Goal: Information Seeking & Learning: Learn about a topic

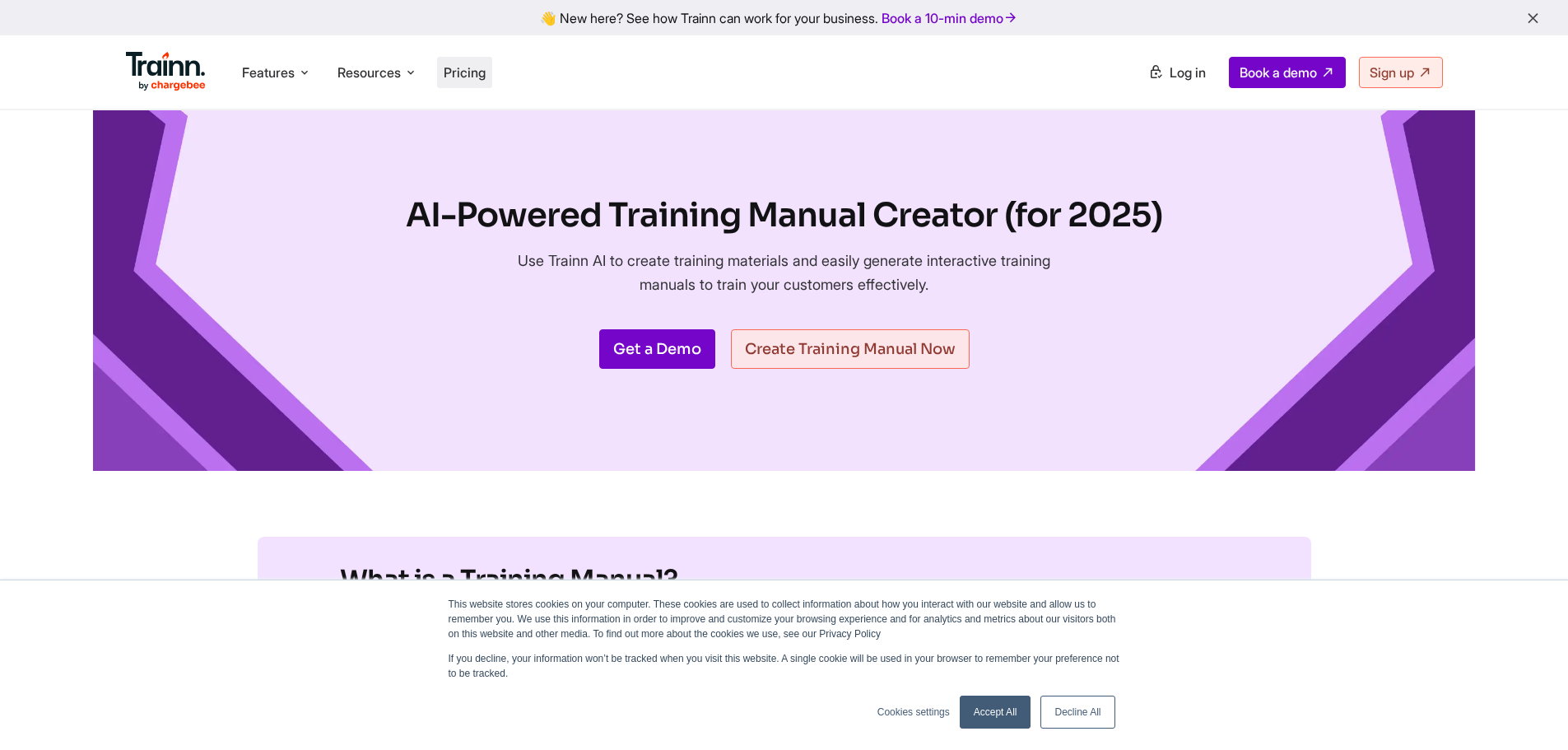
click at [469, 68] on span "Pricing" at bounding box center [465, 73] width 42 height 17
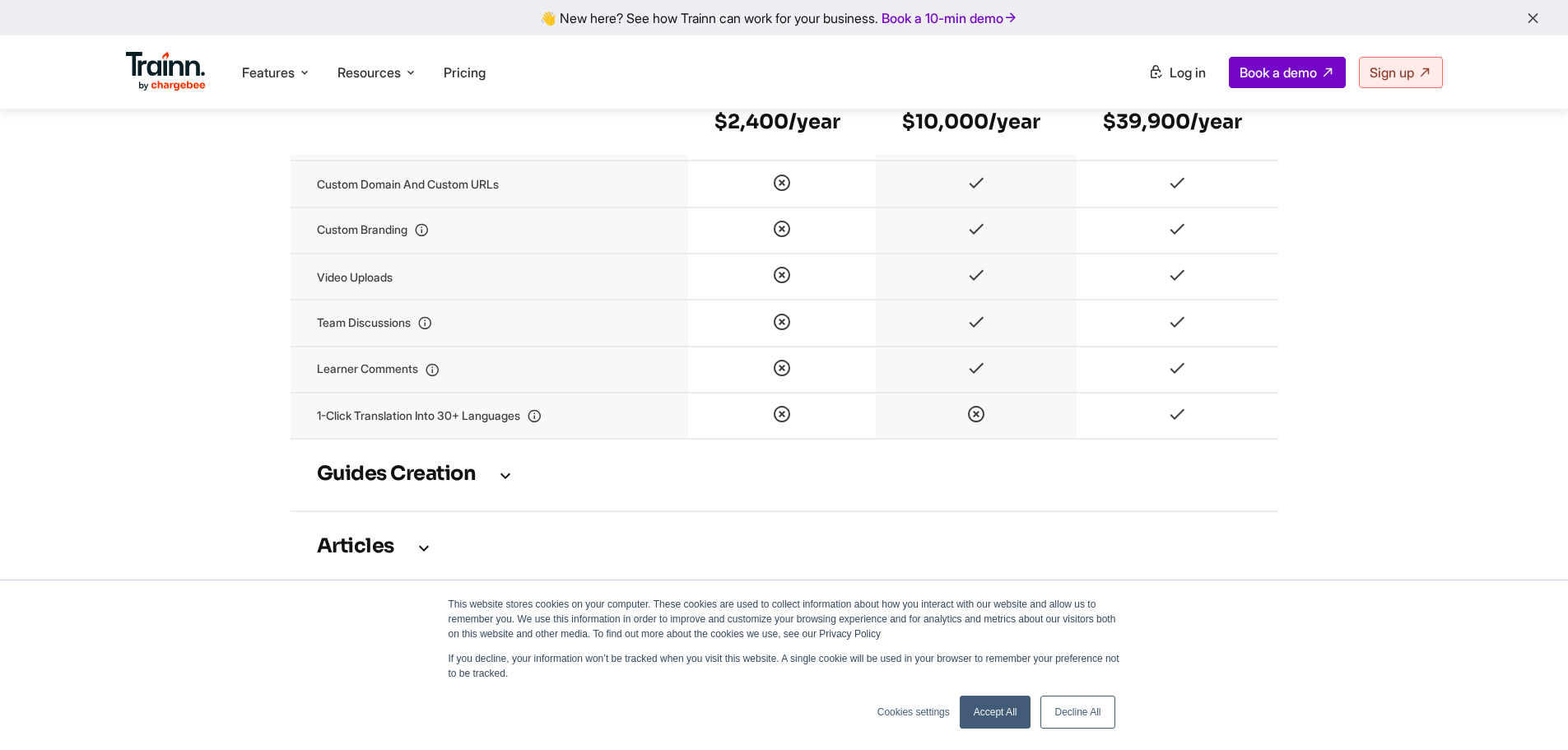
scroll to position [2222, 0]
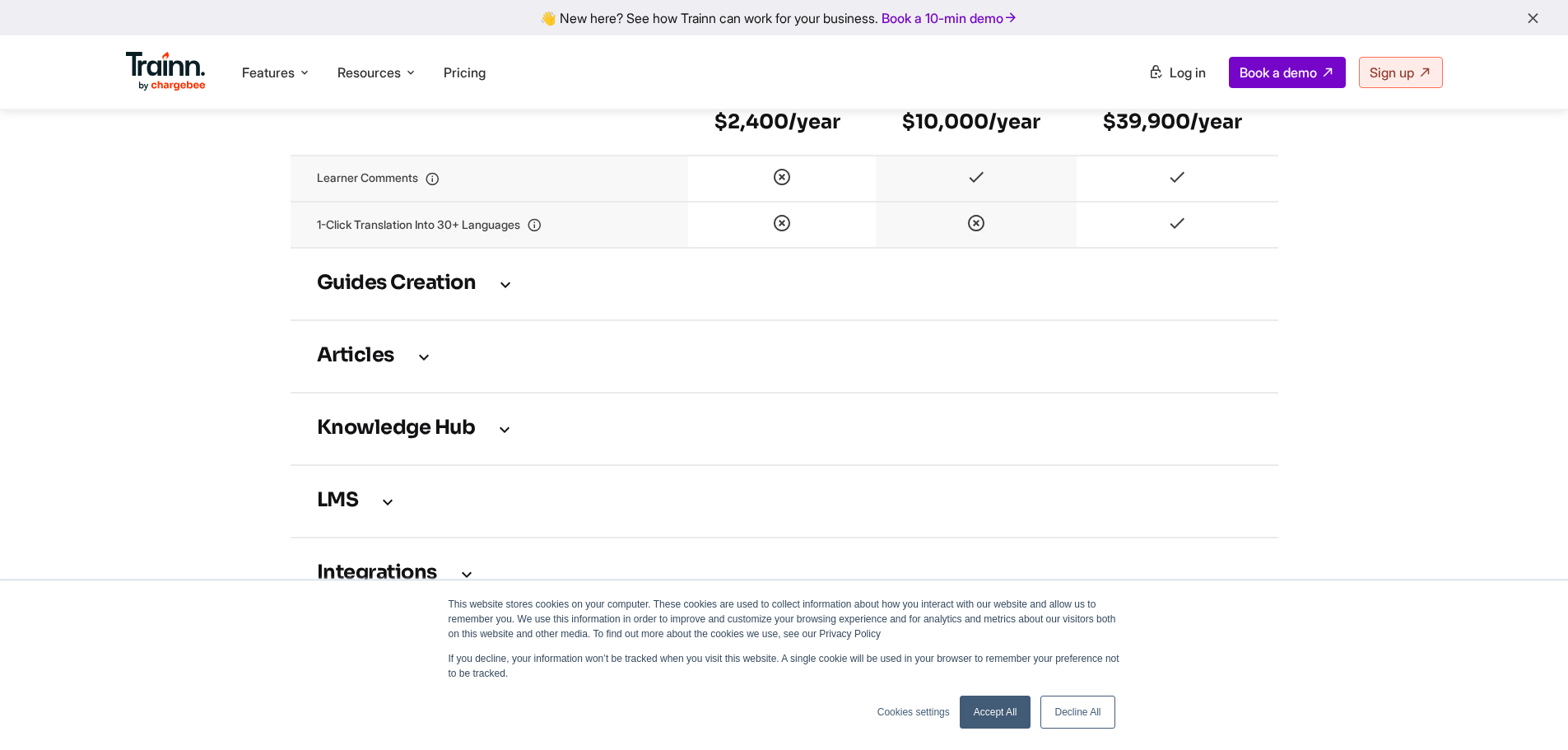
click at [509, 293] on icon at bounding box center [506, 284] width 20 height 18
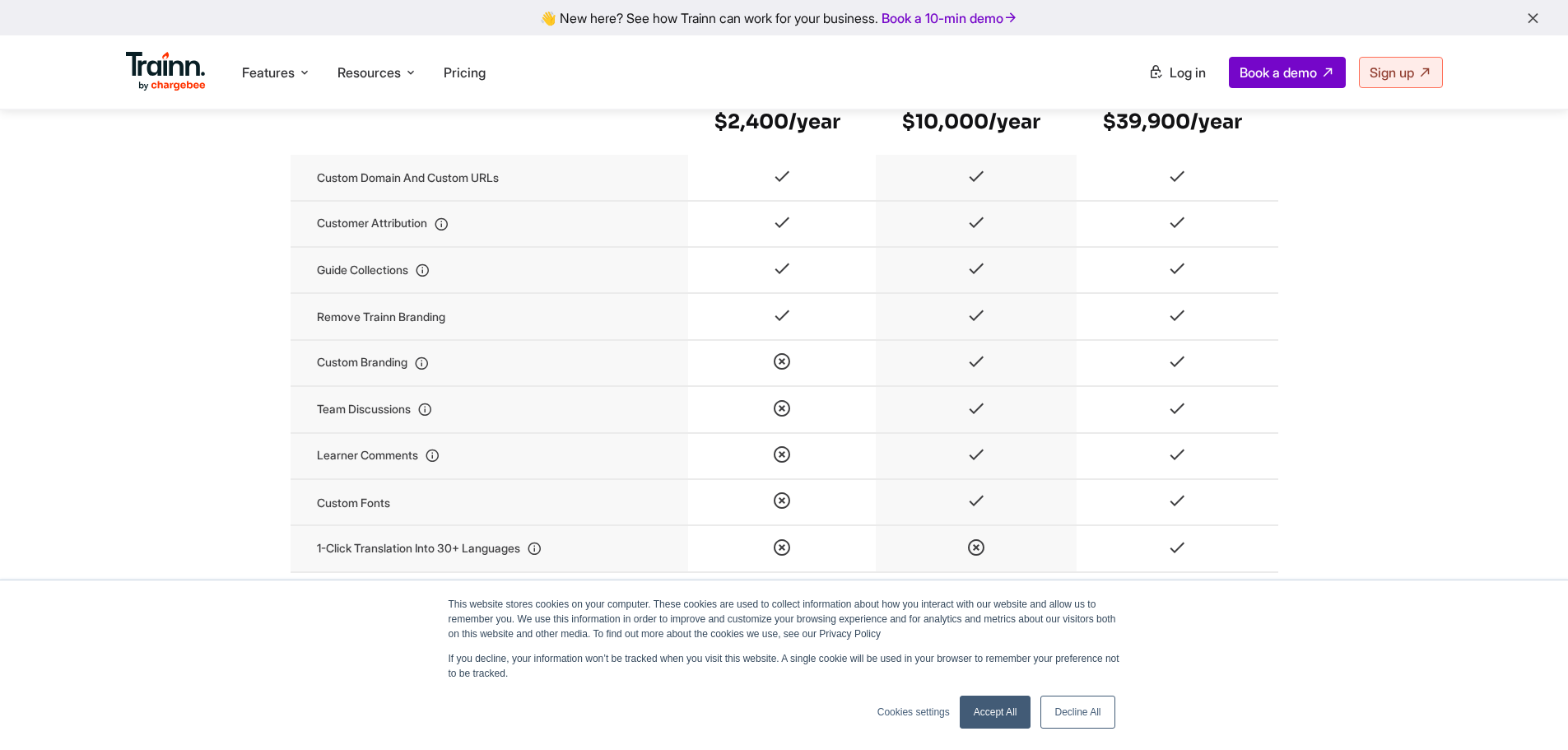
scroll to position [3127, 0]
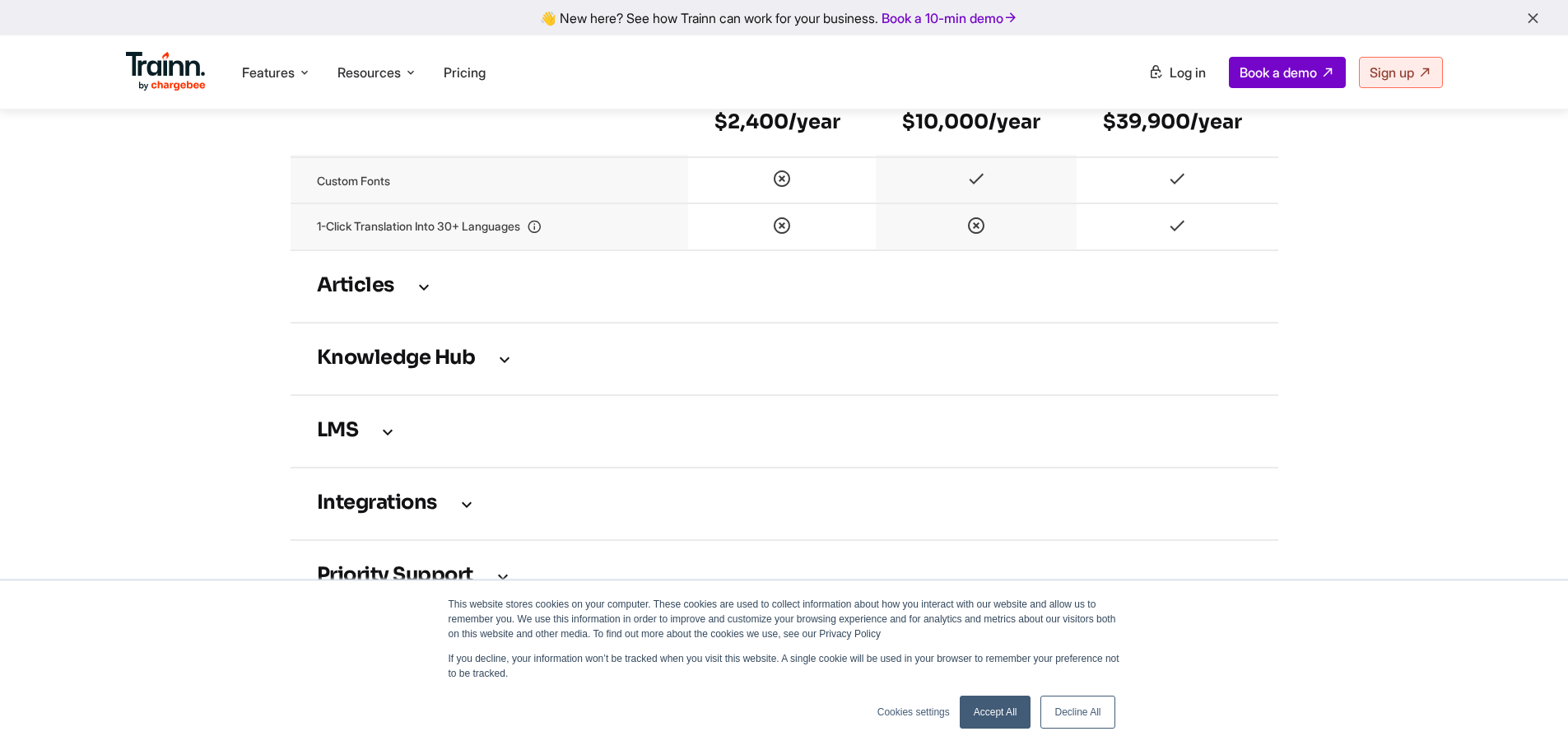
click at [417, 296] on icon at bounding box center [424, 286] width 20 height 18
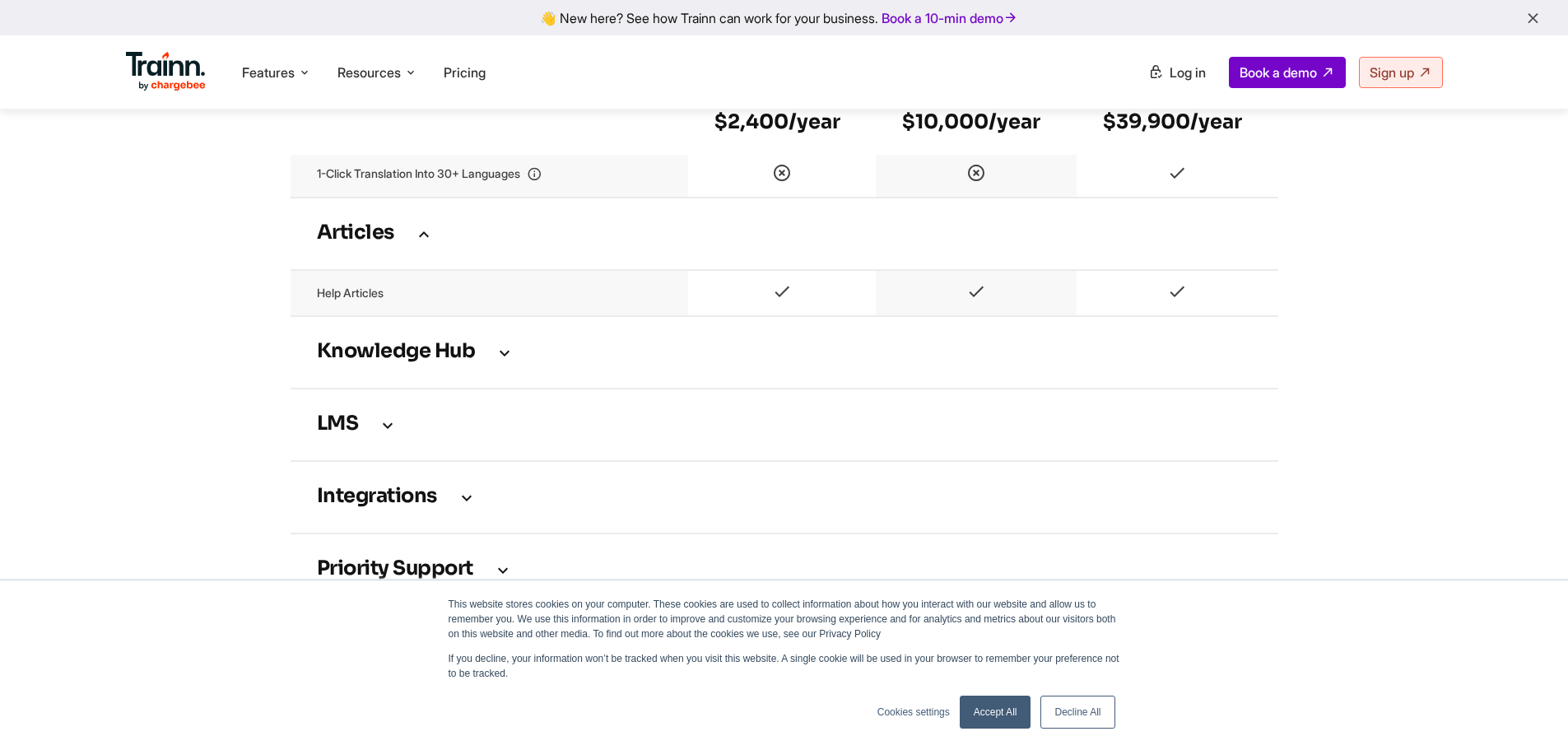
scroll to position [3209, 0]
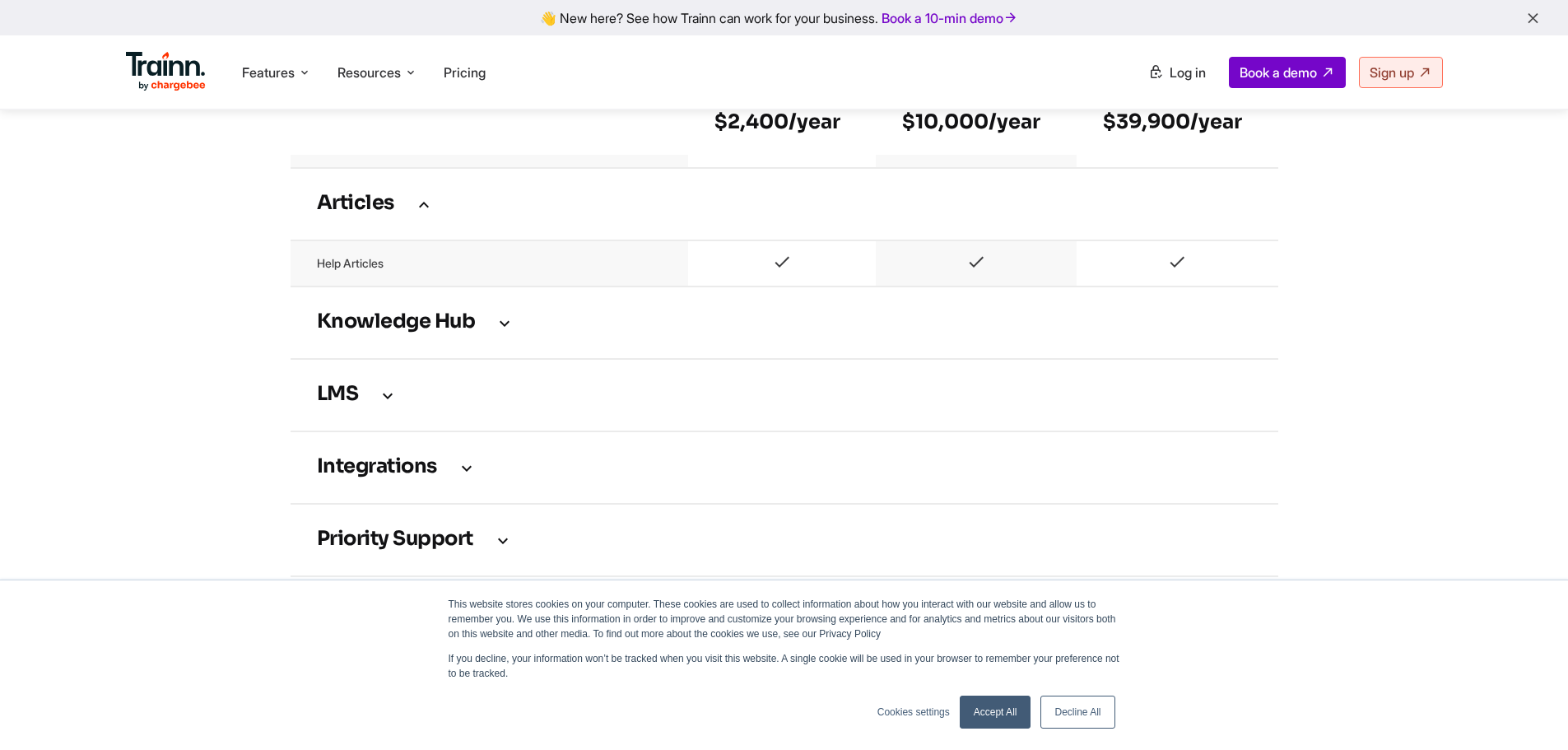
click at [506, 327] on icon at bounding box center [505, 323] width 20 height 18
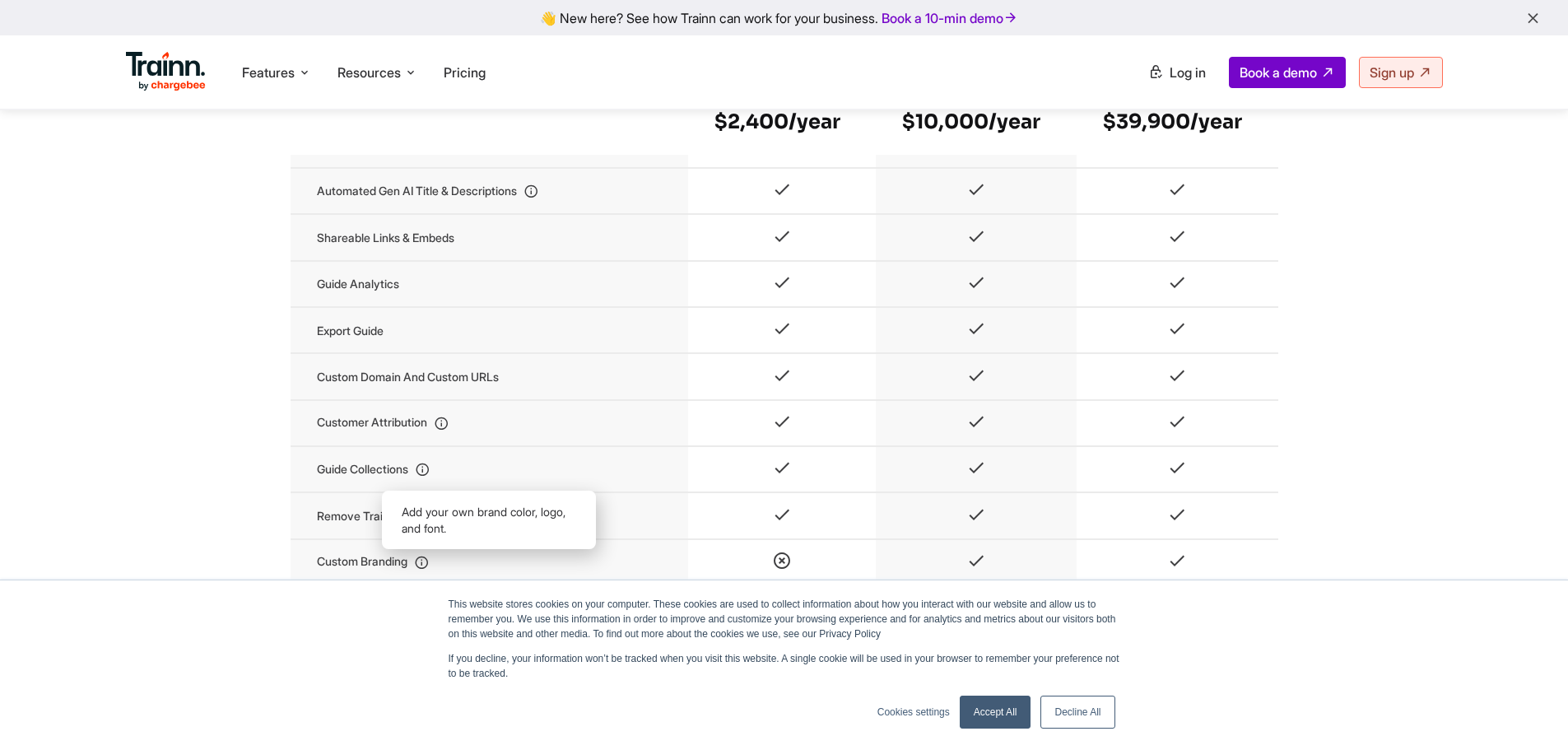
scroll to position [2387, 0]
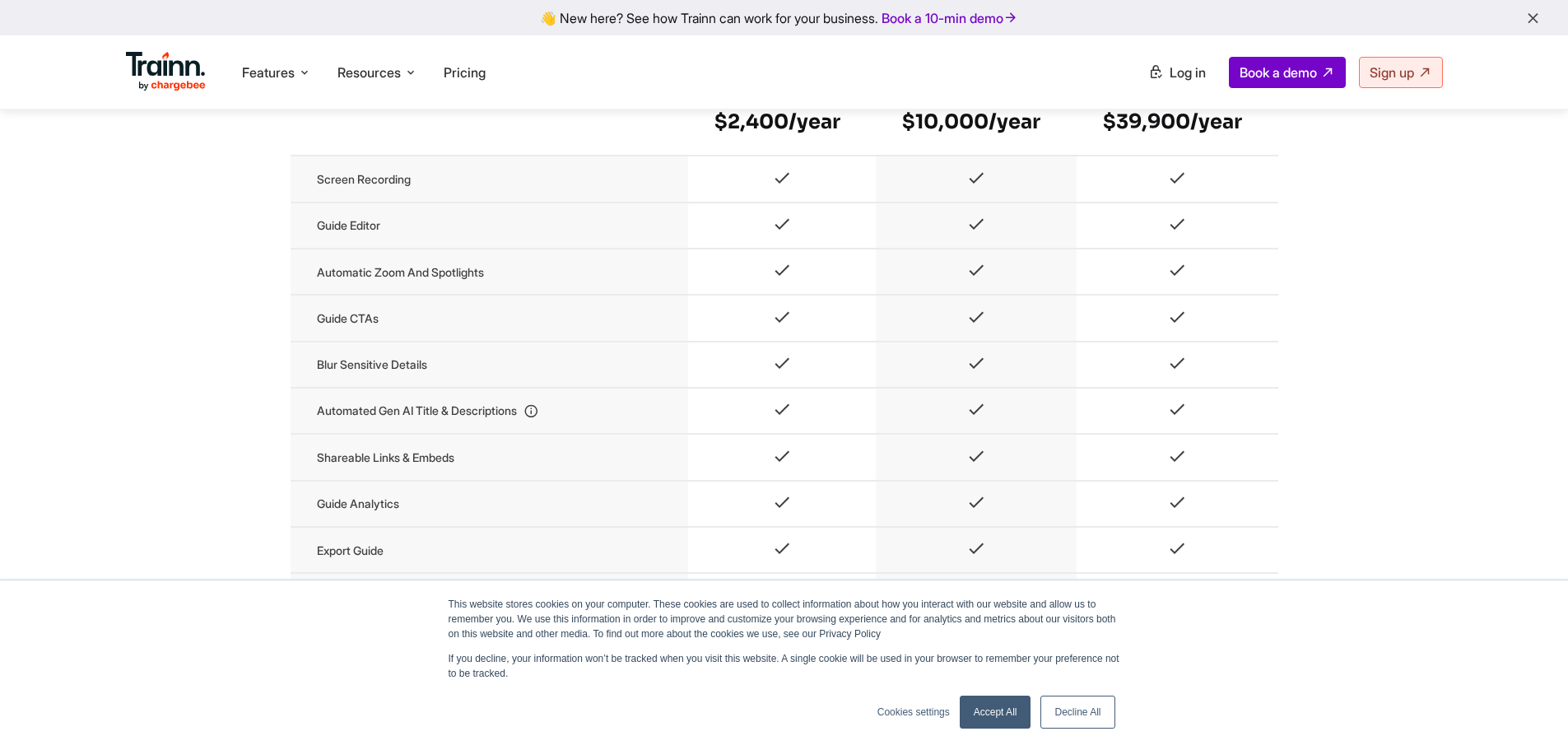
click at [179, 73] on img at bounding box center [166, 71] width 81 height 39
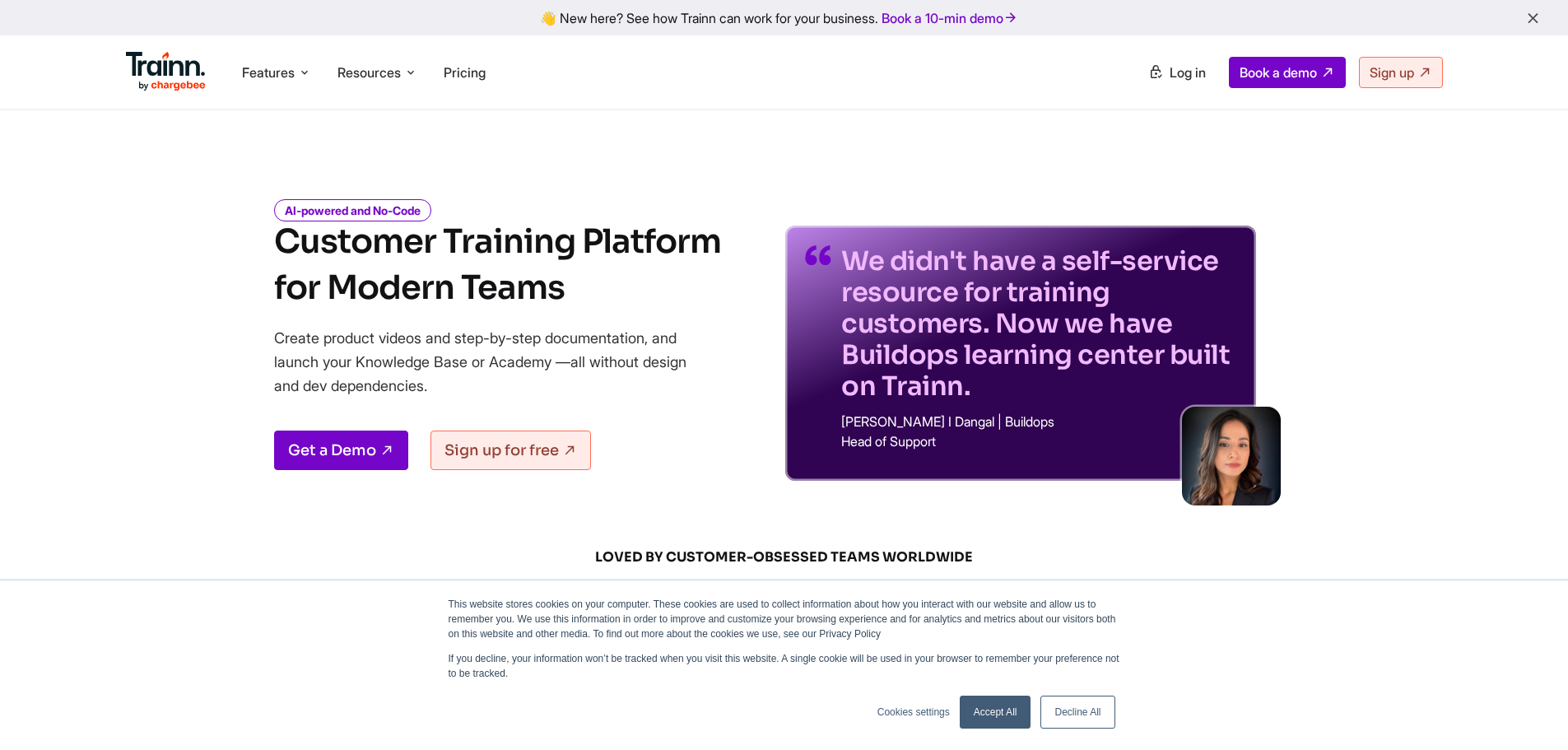
click at [990, 713] on link "Accept All" at bounding box center [995, 711] width 72 height 33
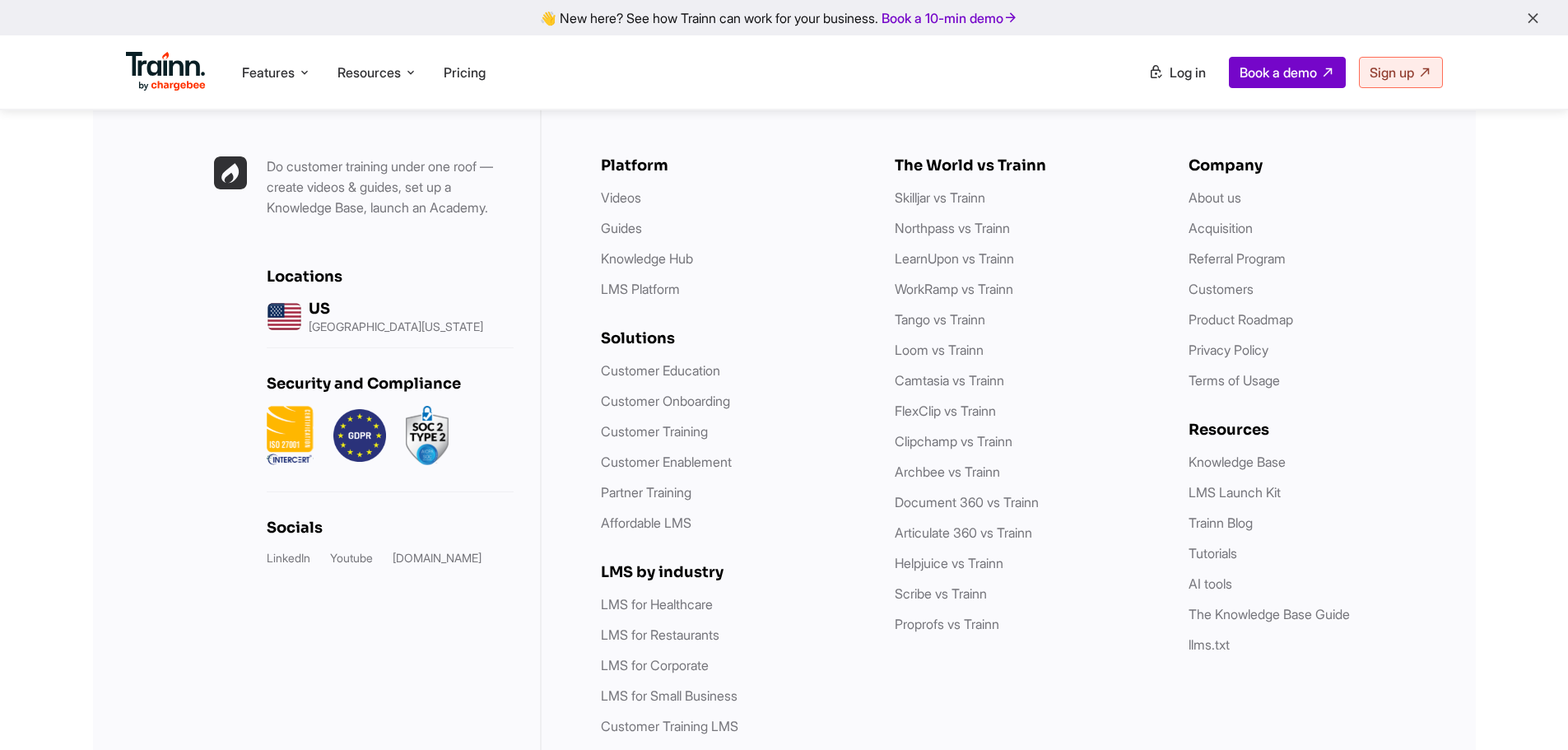
scroll to position [4706, 0]
click at [1209, 227] on link "Acquisition" at bounding box center [1220, 227] width 64 height 17
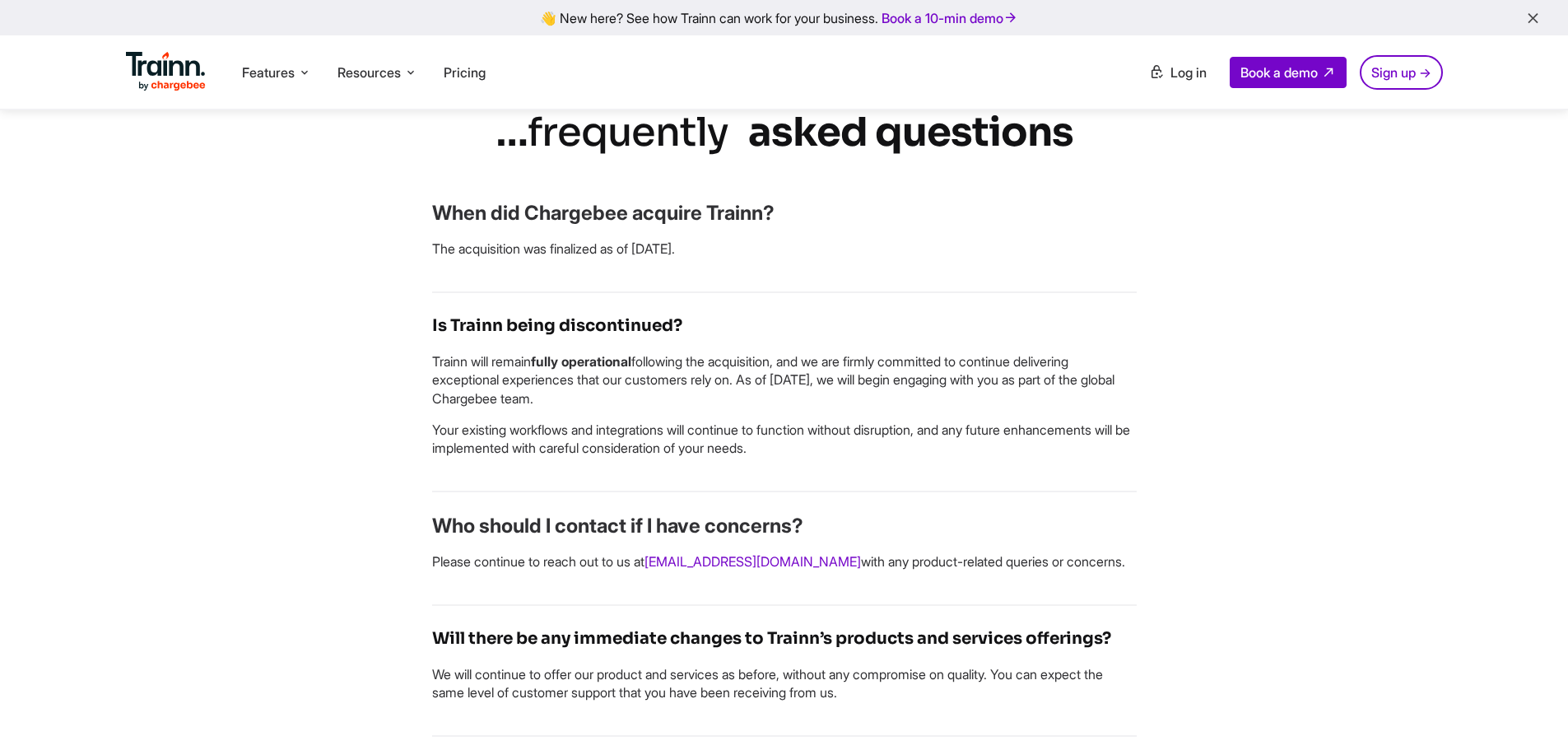
scroll to position [658, 0]
drag, startPoint x: 743, startPoint y: 390, endPoint x: 778, endPoint y: 390, distance: 35.0
click at [779, 256] on p "The acquisition was finalized as of [DATE]." at bounding box center [784, 247] width 704 height 18
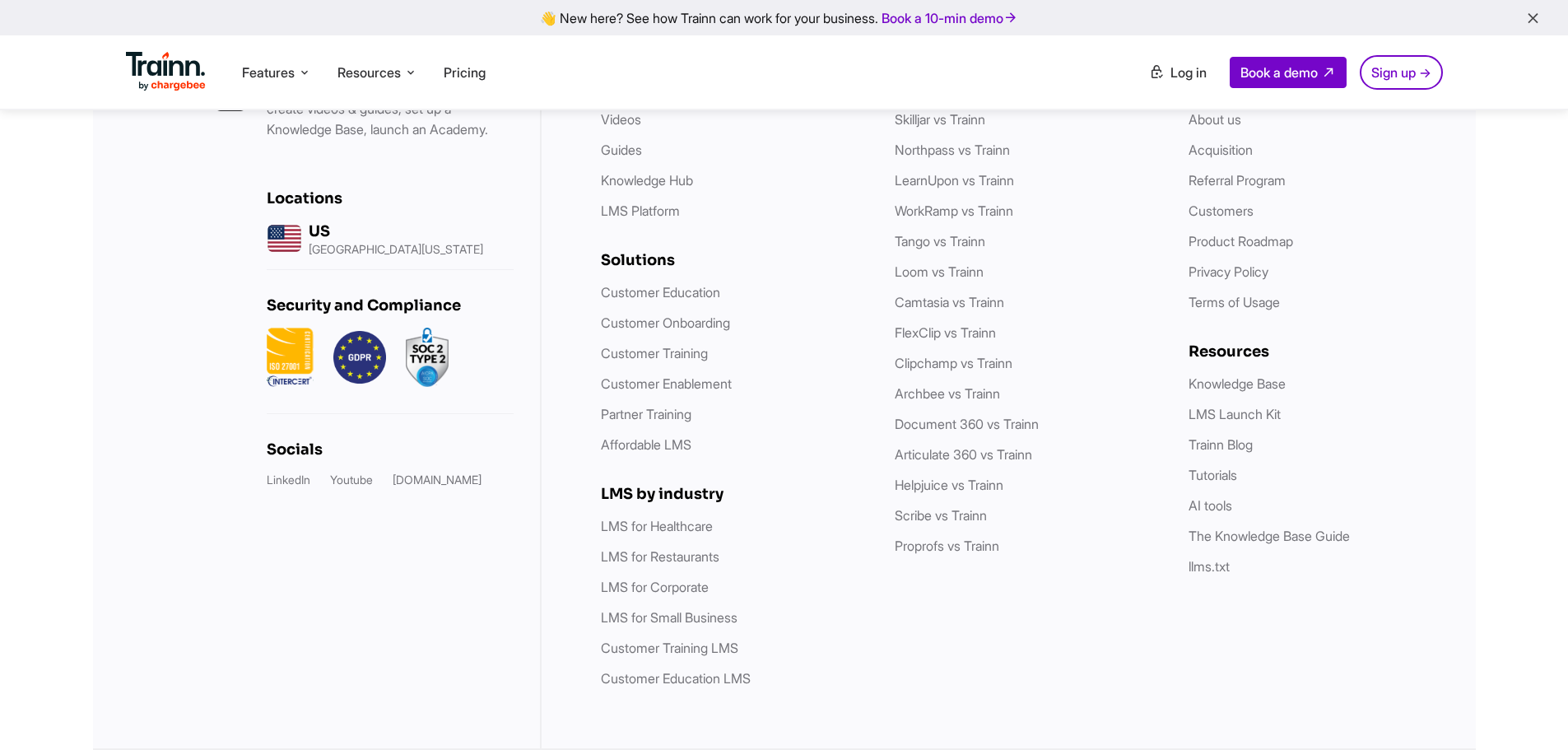
scroll to position [2721, 0]
